Goal: Task Accomplishment & Management: Manage account settings

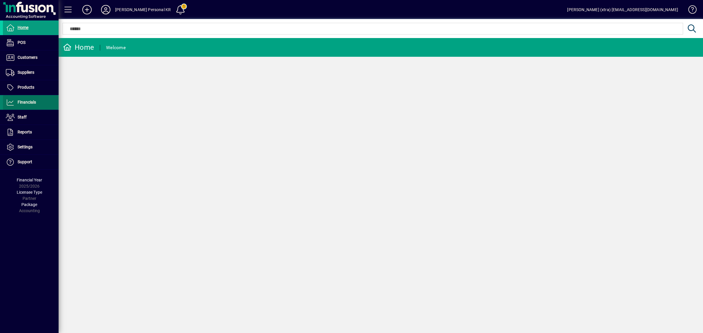
click at [16, 102] on span "Financials" at bounding box center [19, 102] width 33 height 7
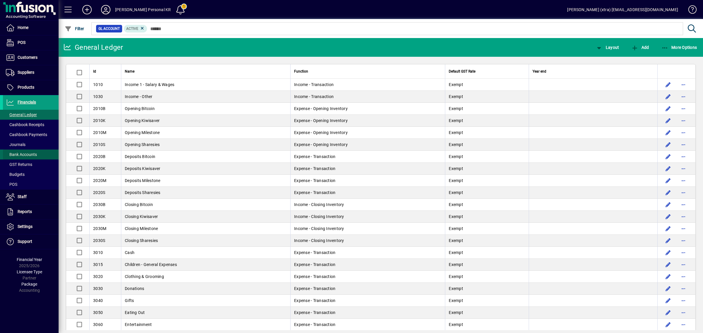
click at [24, 152] on span "Bank Accounts" at bounding box center [21, 154] width 31 height 5
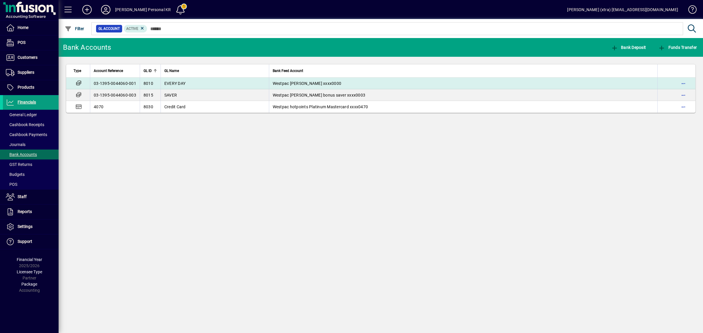
click at [219, 81] on td "EVERY DAY" at bounding box center [215, 84] width 108 height 12
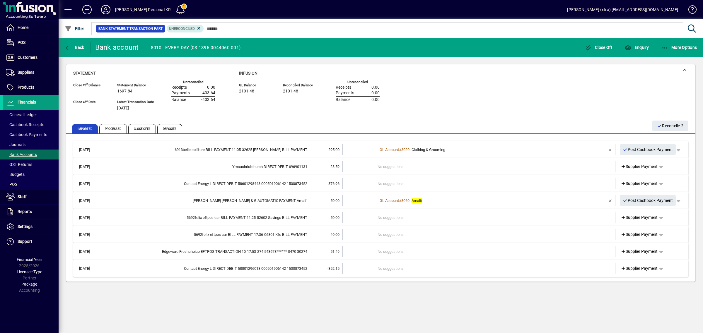
click at [415, 253] on td "No suggestions" at bounding box center [480, 251] width 204 height 11
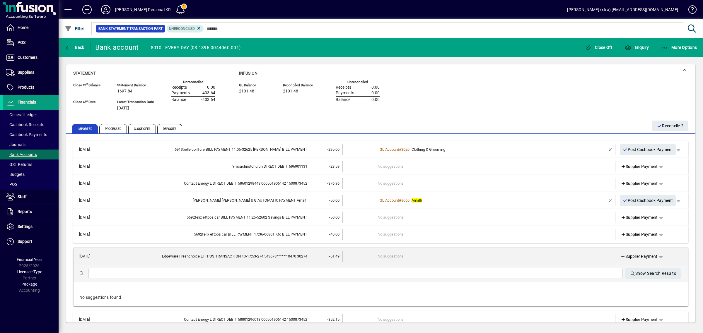
click at [407, 275] on input "text" at bounding box center [355, 273] width 525 height 7
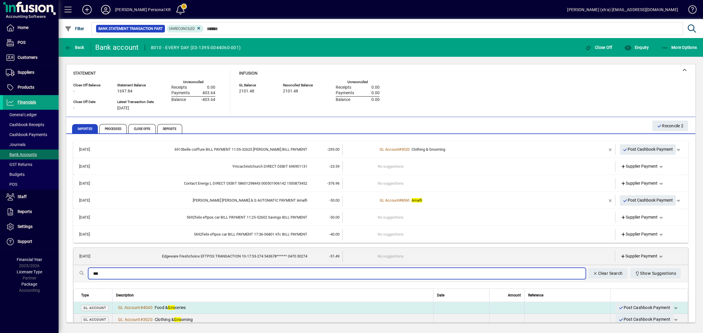
type input "***"
click at [190, 308] on div "GL Account # 4040 Food & Gro ceries" at bounding box center [273, 308] width 314 height 6
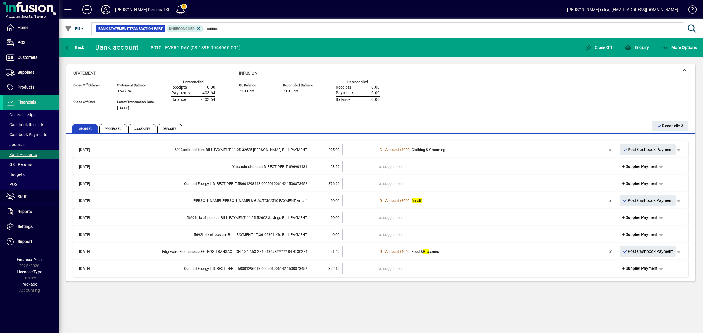
click at [347, 268] on td at bounding box center [360, 268] width 35 height 11
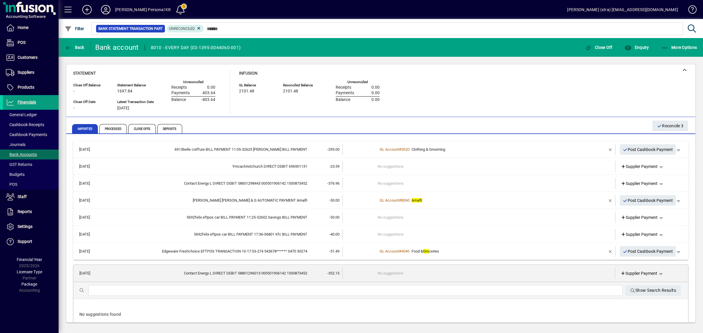
click at [347, 289] on input "text" at bounding box center [355, 290] width 525 height 7
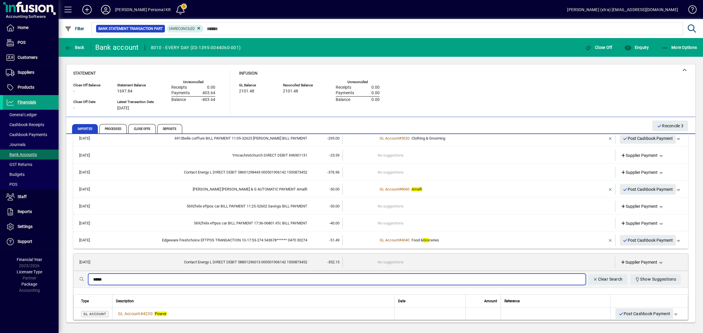
scroll to position [13, 0]
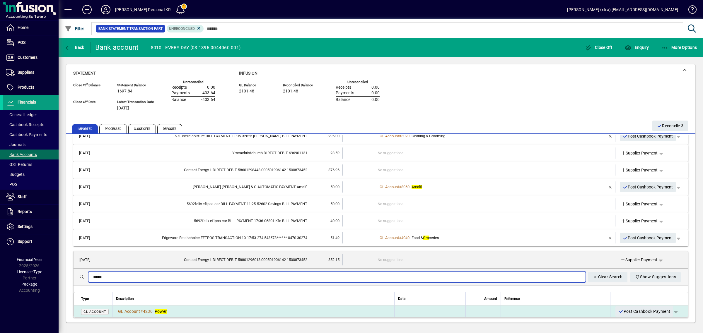
type input "*****"
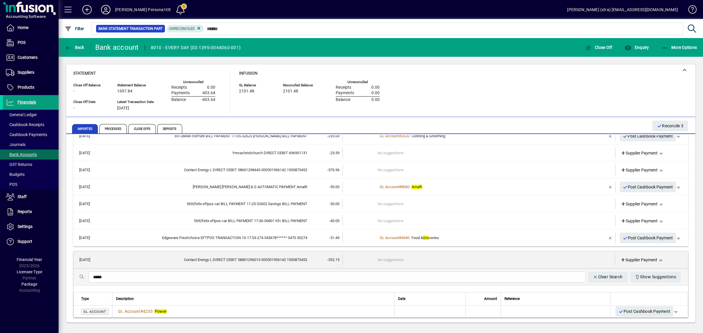
drag, startPoint x: 190, startPoint y: 312, endPoint x: 236, endPoint y: 306, distance: 47.2
click at [189, 312] on div "GL Account # 4230 Power" at bounding box center [253, 312] width 275 height 6
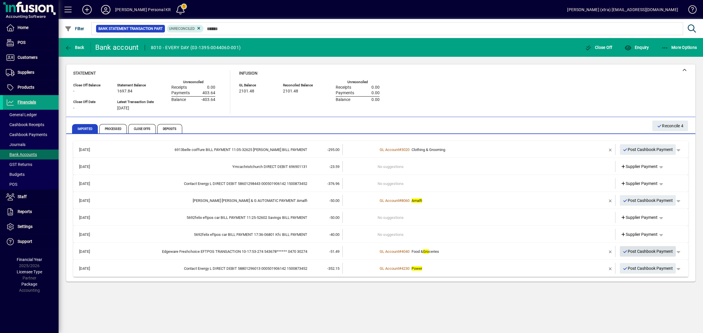
click at [652, 251] on span "Post Cashbook Payment" at bounding box center [648, 252] width 50 height 10
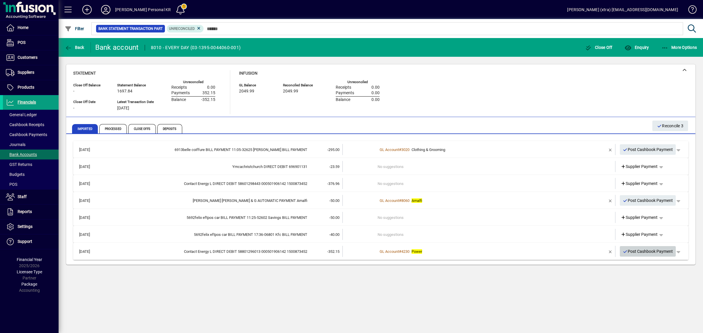
click at [653, 251] on span "Post Cashbook Payment" at bounding box center [648, 252] width 50 height 10
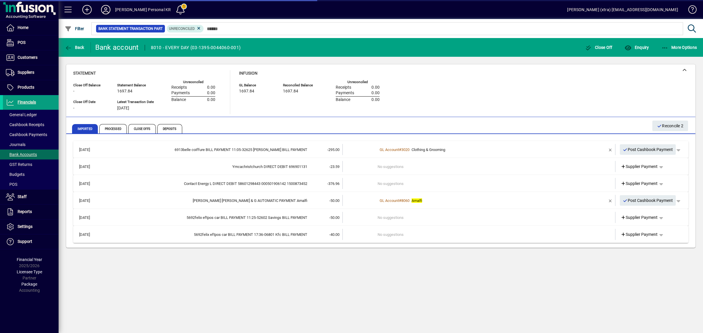
click at [560, 289] on div "Back Bank account 8010 - EVERY DAY (03-1395-0044060-001) Close Off Enquiry More…" at bounding box center [381, 185] width 645 height 295
click at [33, 152] on span "Bank Accounts" at bounding box center [20, 155] width 34 height 6
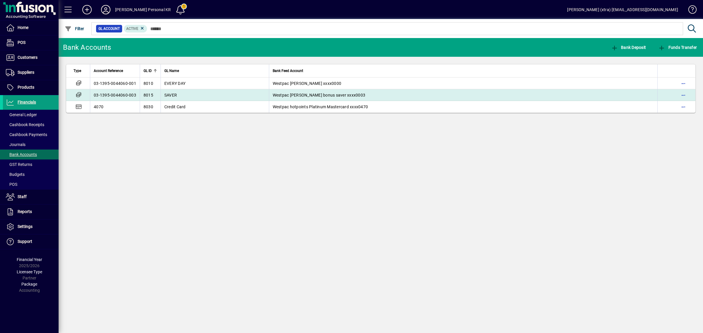
click at [155, 90] on td "8015" at bounding box center [150, 95] width 21 height 12
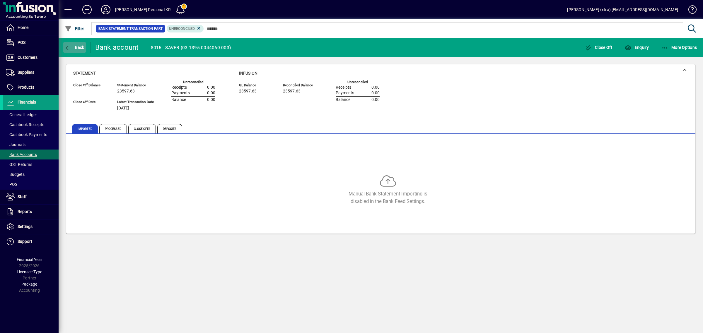
click at [77, 47] on span "Back" at bounding box center [75, 47] width 20 height 5
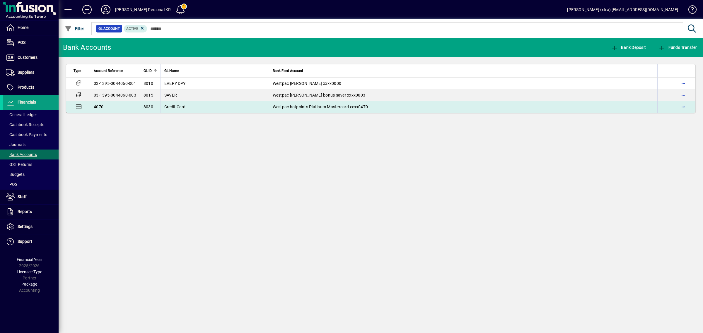
click at [142, 104] on td "8030" at bounding box center [150, 107] width 21 height 12
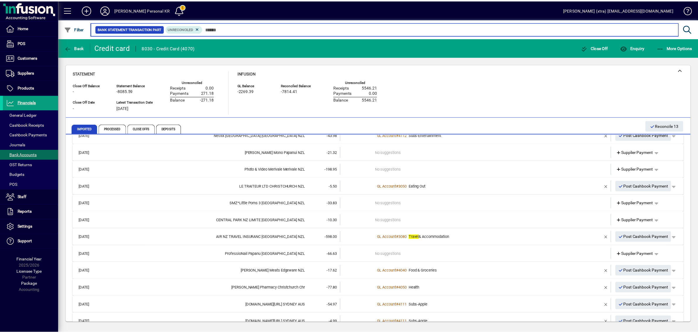
scroll to position [178, 0]
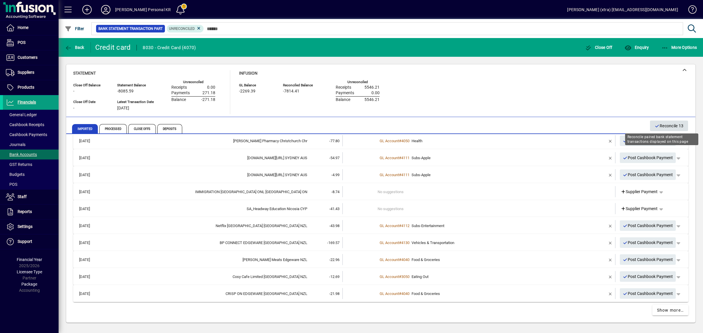
click at [663, 127] on span "Reconcile 13" at bounding box center [669, 126] width 29 height 10
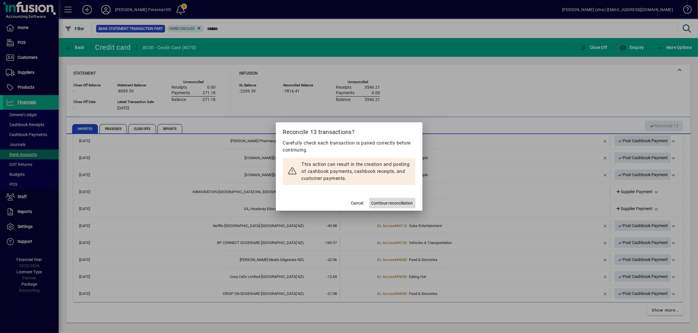
click at [393, 202] on span "Continue reconciliation" at bounding box center [392, 203] width 42 height 6
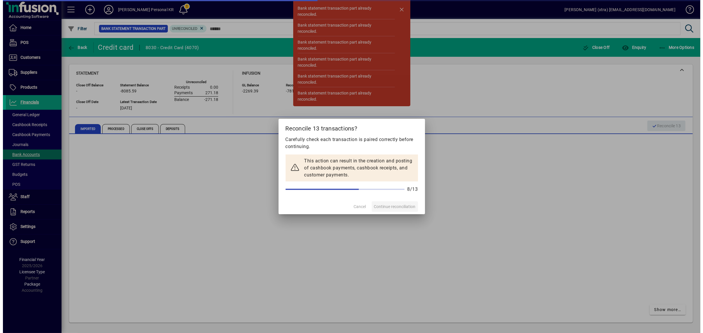
scroll to position [93, 0]
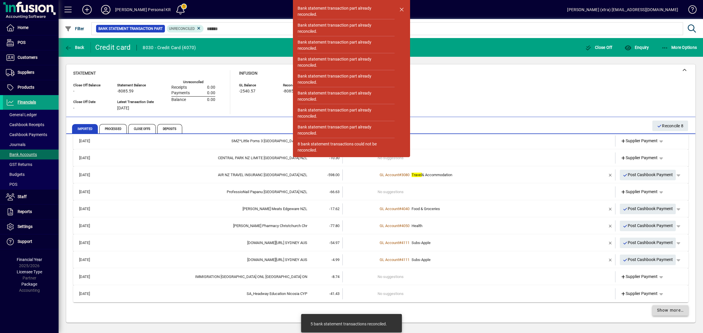
click at [657, 311] on span "Show more…" at bounding box center [670, 311] width 27 height 6
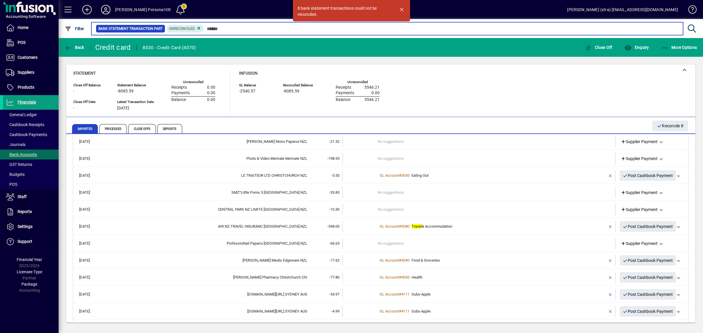
scroll to position [77, 0]
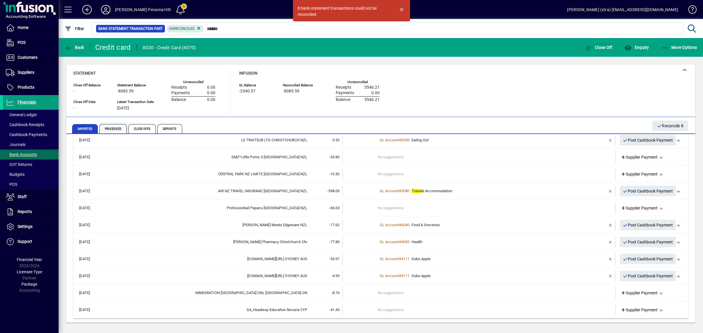
click at [116, 129] on span "Processed" at bounding box center [113, 128] width 28 height 9
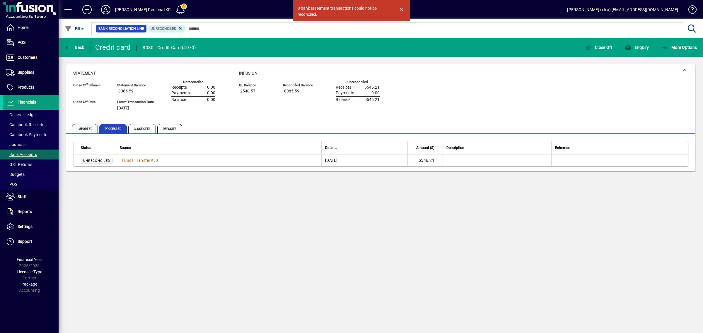
click at [78, 127] on span "Imported" at bounding box center [85, 128] width 26 height 9
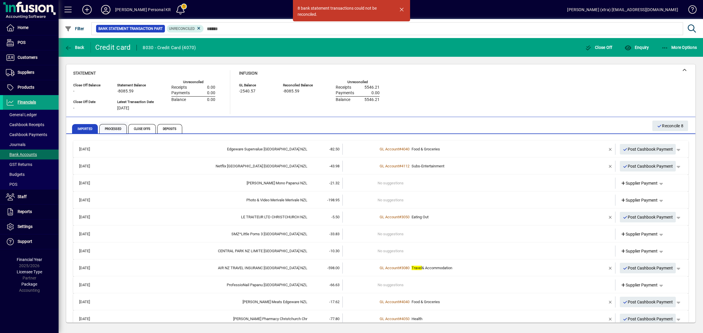
click at [120, 128] on span "Processed" at bounding box center [113, 128] width 28 height 9
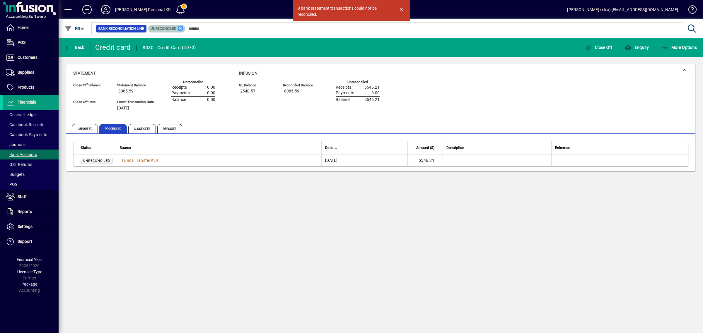
click at [181, 30] on icon at bounding box center [180, 28] width 5 height 5
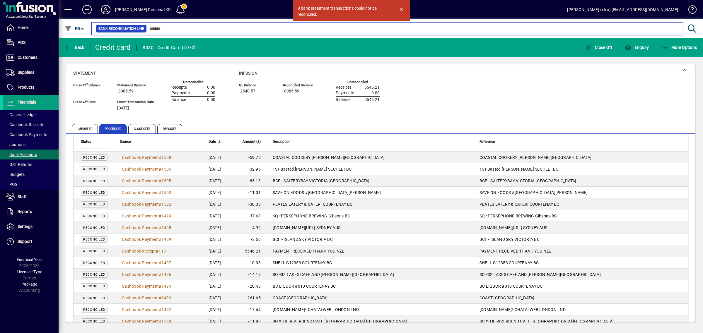
scroll to position [273, 0]
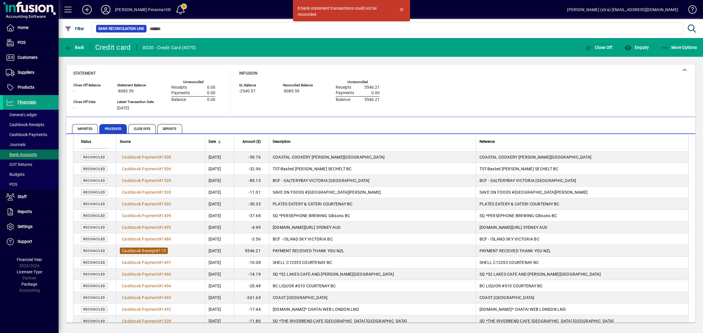
click at [144, 248] on span "Cashbook Receipt # 113" at bounding box center [144, 251] width 48 height 6
click at [144, 248] on div "8 bank statement transactions could not be reconciled. Back Credit card 8030 - …" at bounding box center [381, 185] width 645 height 295
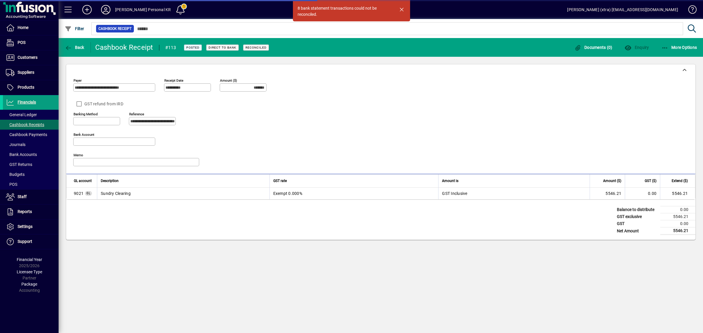
type input "**********"
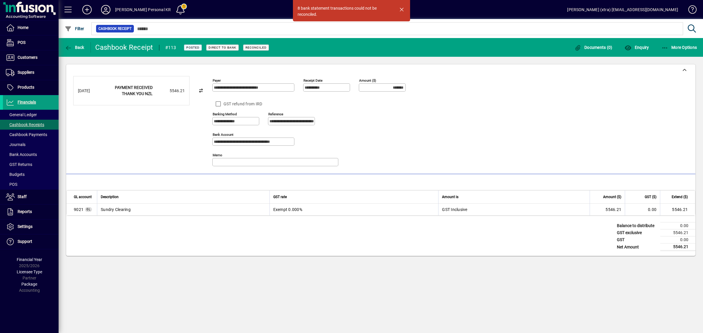
click at [262, 240] on div "Balance to distribute 0.00 GST exclusive 5546.21 GST 0.00 Net Amount 5546.21" at bounding box center [380, 236] width 629 height 40
click at [695, 43] on span "button" at bounding box center [679, 47] width 39 height 14
click at [670, 59] on span "Reverse" at bounding box center [673, 60] width 49 height 7
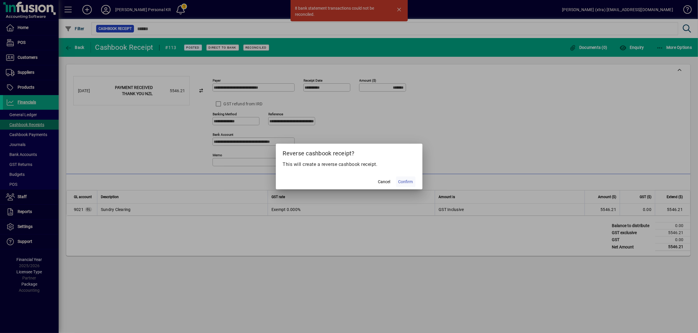
click at [411, 180] on span "Confirm" at bounding box center [405, 182] width 15 height 6
type input "********"
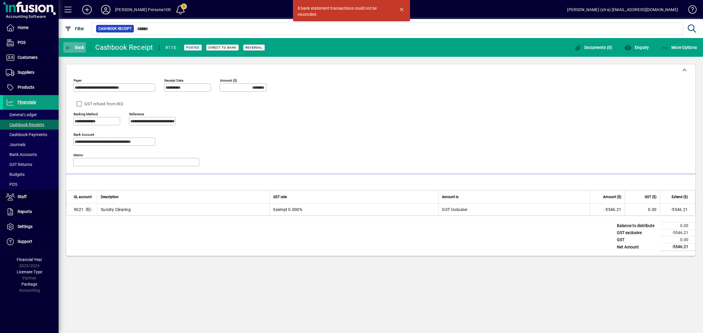
click at [81, 44] on span "button" at bounding box center [74, 47] width 23 height 14
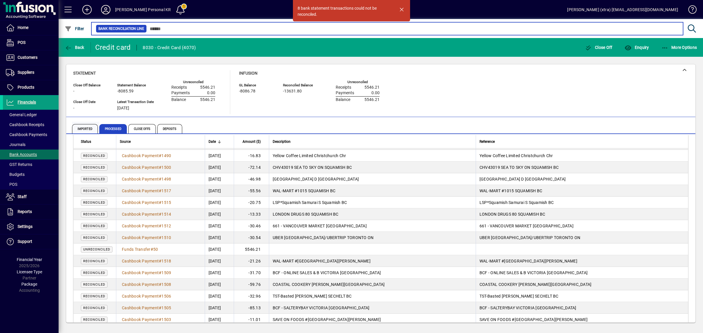
scroll to position [146, 0]
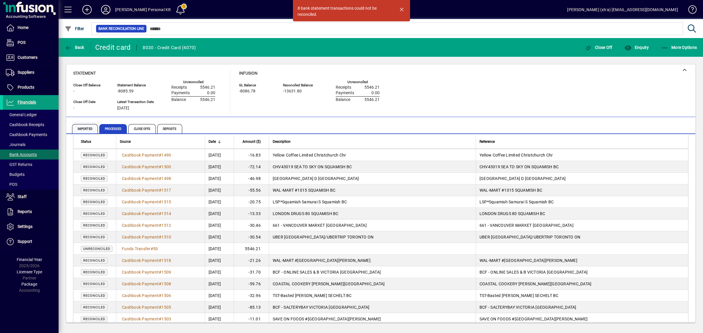
click at [79, 127] on span "Imported" at bounding box center [85, 128] width 26 height 9
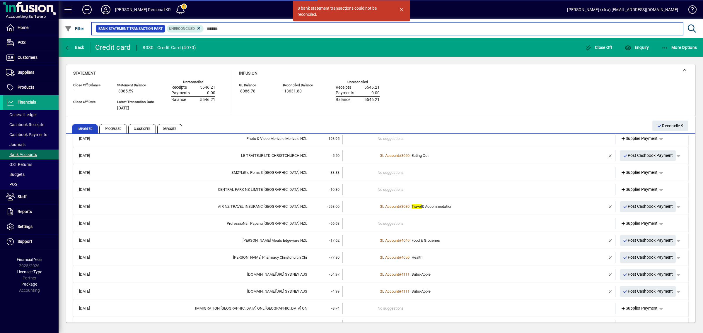
scroll to position [94, 0]
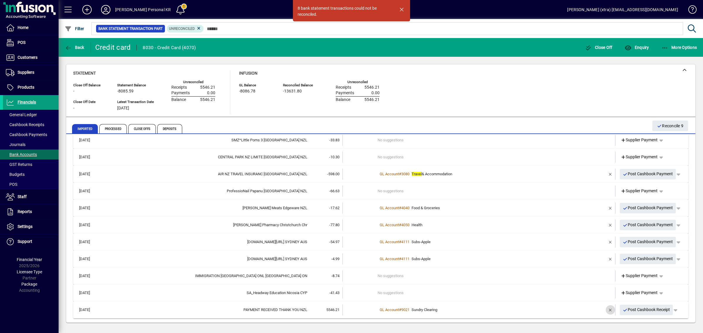
click at [606, 309] on span "button" at bounding box center [611, 310] width 14 height 14
click at [430, 302] on mat-expansion-panel-header "05/09/2025 PAYMENT RECEIVED THANK YOU NZL 5546.21 2 suggestions Customer Payment" at bounding box center [380, 310] width 615 height 17
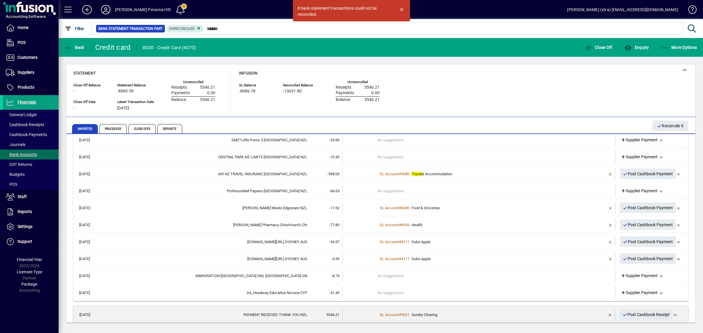
scroll to position [94, 0]
click at [603, 314] on span "button" at bounding box center [610, 315] width 14 height 14
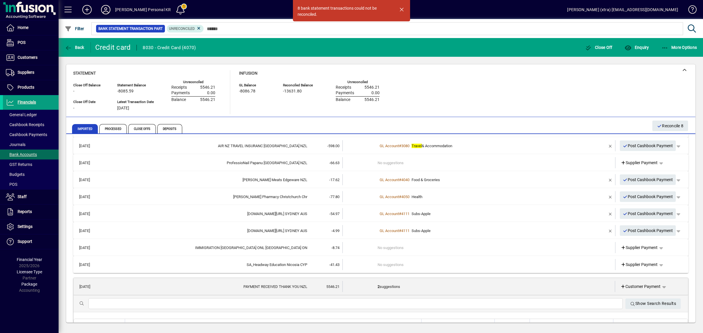
scroll to position [161, 0]
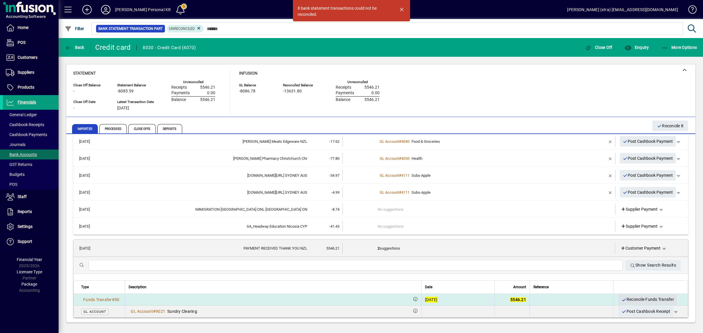
click at [630, 297] on span "Reconcile Funds Transfer" at bounding box center [647, 300] width 53 height 10
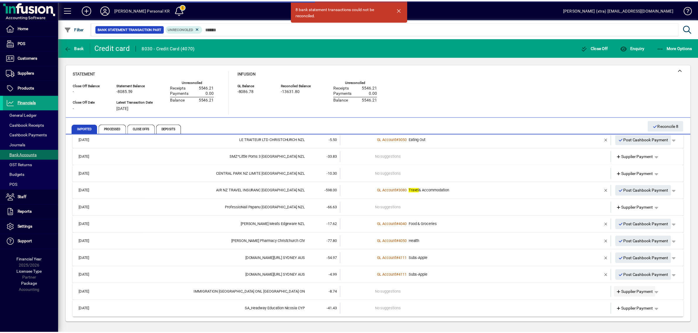
scroll to position [77, 0]
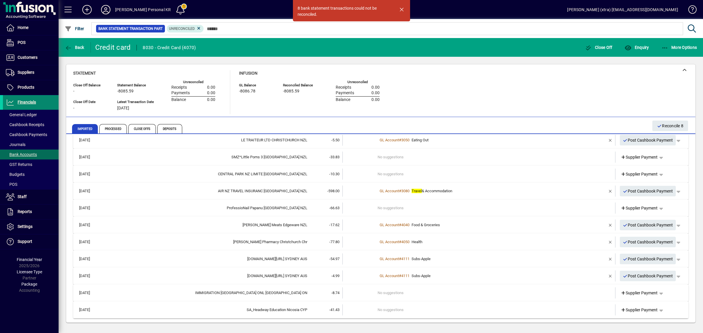
click at [31, 98] on span at bounding box center [31, 103] width 56 height 14
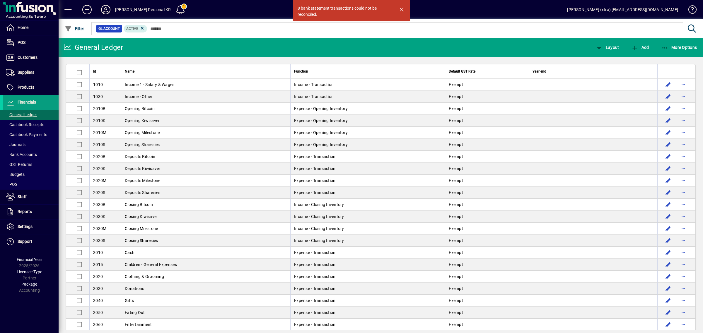
click at [105, 9] on icon at bounding box center [106, 9] width 12 height 9
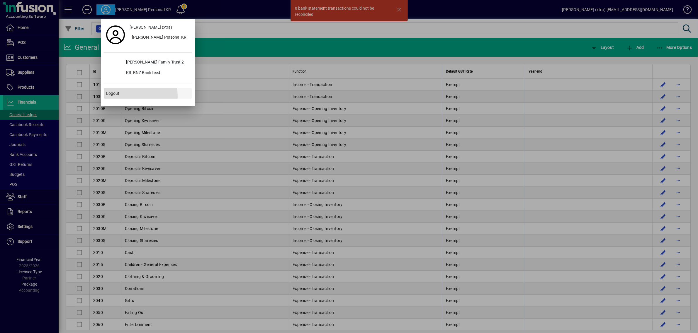
click at [120, 96] on span at bounding box center [148, 93] width 88 height 14
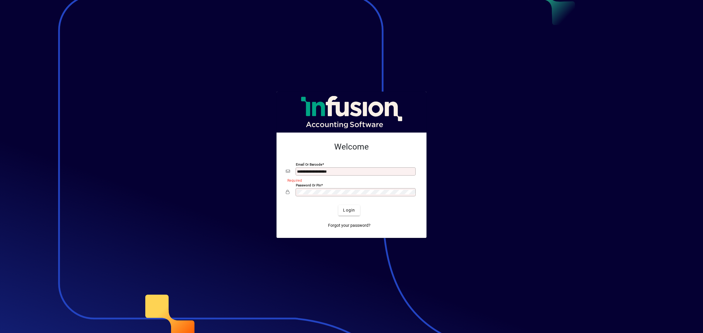
drag, startPoint x: 541, startPoint y: 166, endPoint x: 509, endPoint y: 198, distance: 46.2
click at [541, 166] on div at bounding box center [351, 166] width 703 height 333
drag, startPoint x: 345, startPoint y: 174, endPoint x: 317, endPoint y: 167, distance: 28.6
click at [317, 168] on div "**********" at bounding box center [356, 172] width 120 height 8
drag, startPoint x: 345, startPoint y: 171, endPoint x: 203, endPoint y: 137, distance: 146.6
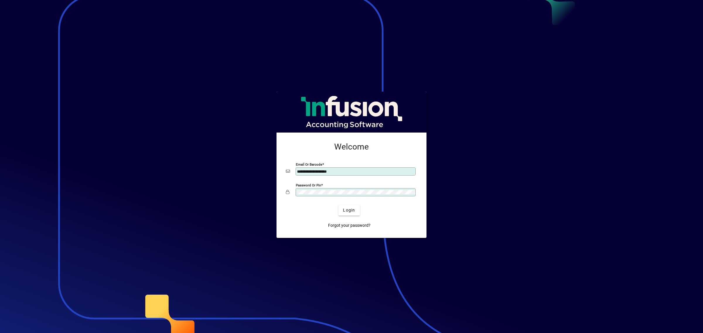
click at [214, 152] on app-login-layout "**********" at bounding box center [351, 166] width 703 height 333
type input "*****"
drag, startPoint x: 350, startPoint y: 169, endPoint x: 263, endPoint y: 149, distance: 89.3
click at [263, 149] on app-login-layout "**********" at bounding box center [351, 166] width 703 height 333
type input "**********"
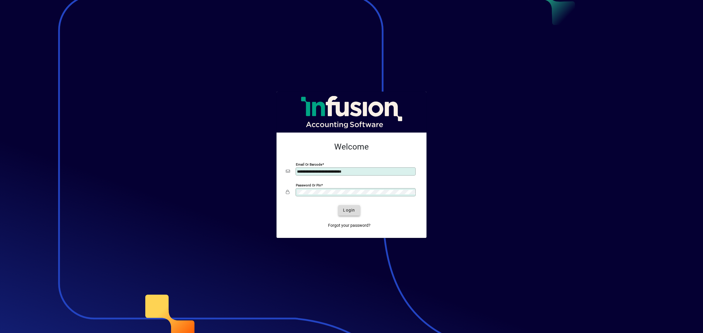
click at [346, 208] on span "Login" at bounding box center [349, 210] width 12 height 6
